Goal: Task Accomplishment & Management: Use online tool/utility

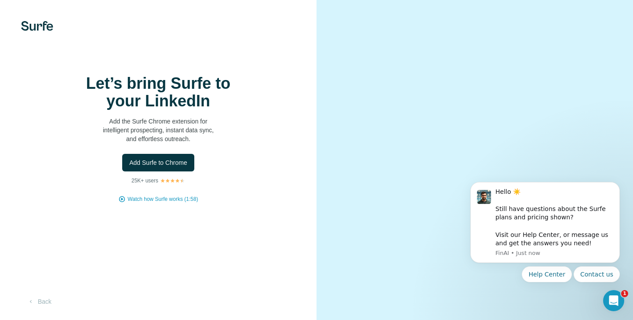
scroll to position [21, 0]
click at [37, 299] on button "Back" at bounding box center [39, 302] width 37 height 16
click at [161, 158] on span "Add Surfe to Chrome" at bounding box center [158, 162] width 58 height 9
click at [613, 299] on icon "Open Intercom Messenger" at bounding box center [613, 300] width 15 height 15
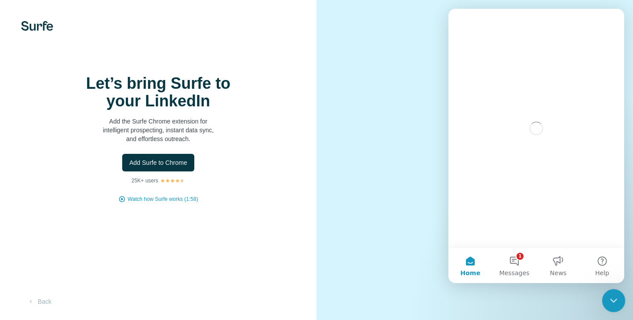
scroll to position [0, 0]
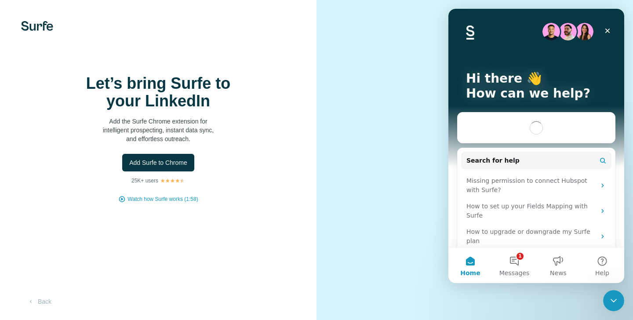
click at [274, 218] on div "Let’s bring Surfe to your LinkedIn Add the Surfe Chrome extension for intellige…" at bounding box center [158, 160] width 317 height 320
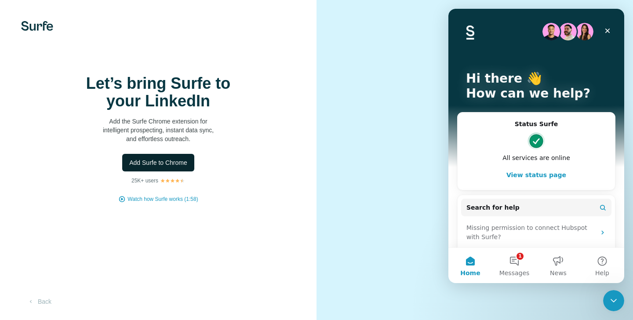
click at [172, 158] on span "Add Surfe to Chrome" at bounding box center [158, 162] width 58 height 9
click at [176, 195] on span "Watch how Surfe works (1:58)" at bounding box center [163, 199] width 70 height 8
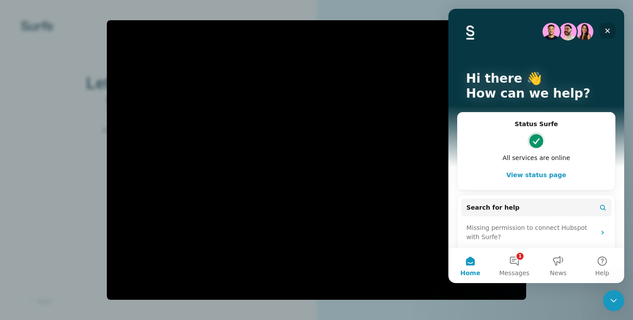
click at [607, 30] on icon "Close" at bounding box center [608, 31] width 5 height 5
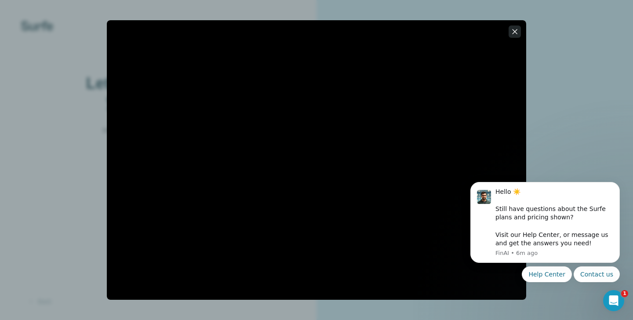
click at [516, 30] on icon "button" at bounding box center [515, 31] width 5 height 5
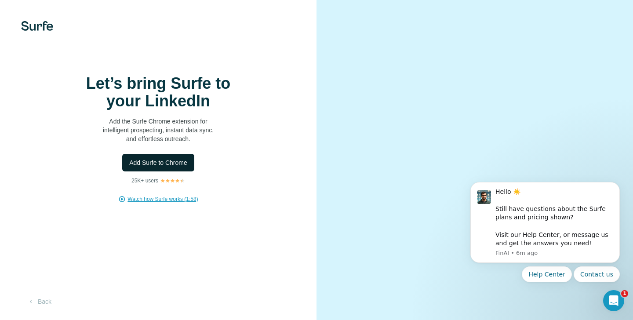
click at [176, 158] on span "Add Surfe to Chrome" at bounding box center [158, 162] width 58 height 9
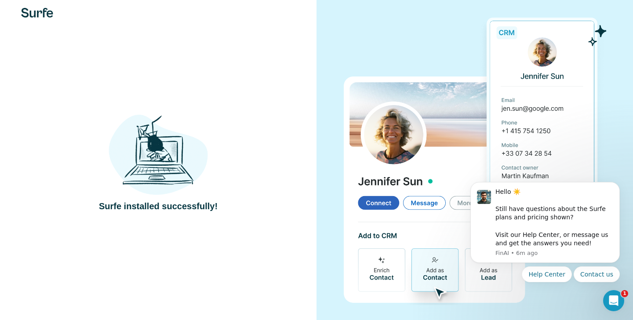
scroll to position [15, 0]
